Goal: Information Seeking & Learning: Learn about a topic

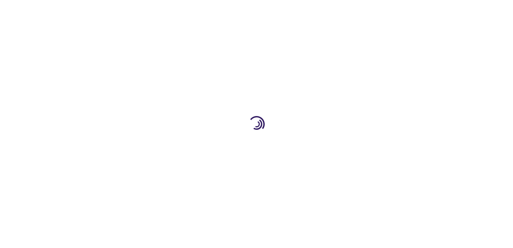
type input "1"
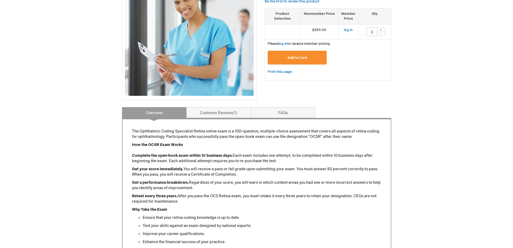
scroll to position [189, 0]
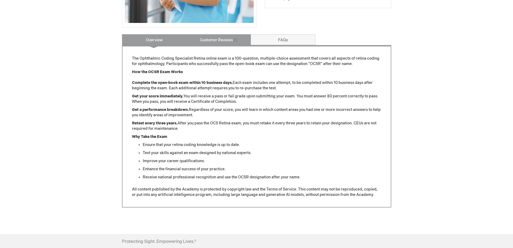
click at [217, 39] on link "Customer Reviews 1" at bounding box center [219, 39] width 65 height 11
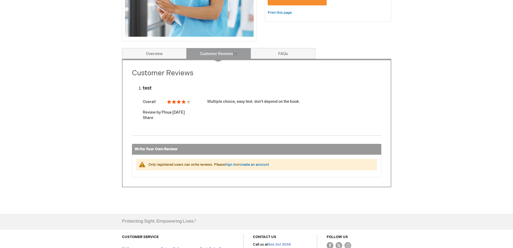
scroll to position [162, 0]
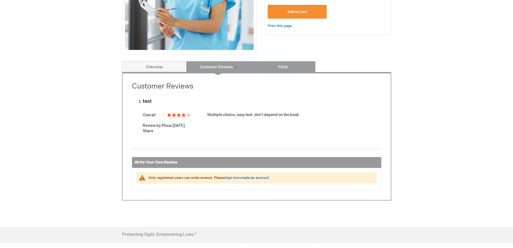
click at [287, 66] on link "FAQs" at bounding box center [283, 66] width 65 height 11
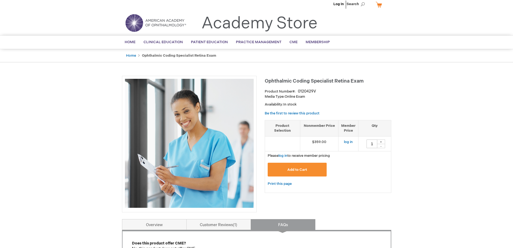
scroll to position [0, 0]
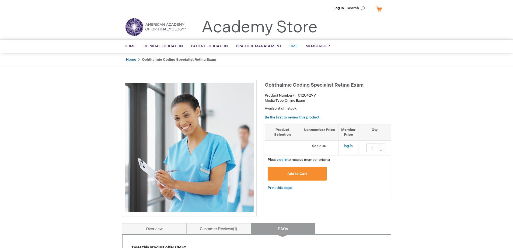
click at [295, 44] on span "CME" at bounding box center [294, 46] width 8 height 4
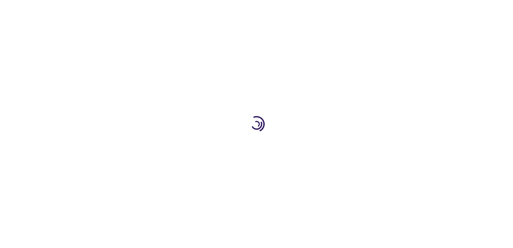
type input "1"
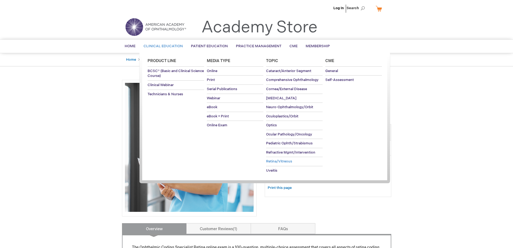
click at [277, 161] on span "Retina/Vitreous" at bounding box center [279, 161] width 26 height 4
